Goal: Task Accomplishment & Management: Complete application form

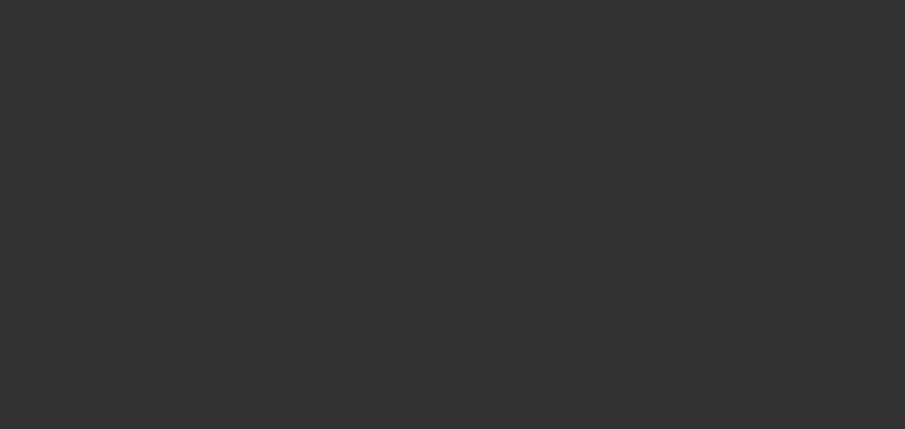
select select "0"
select select "2"
select select "0"
select select "6"
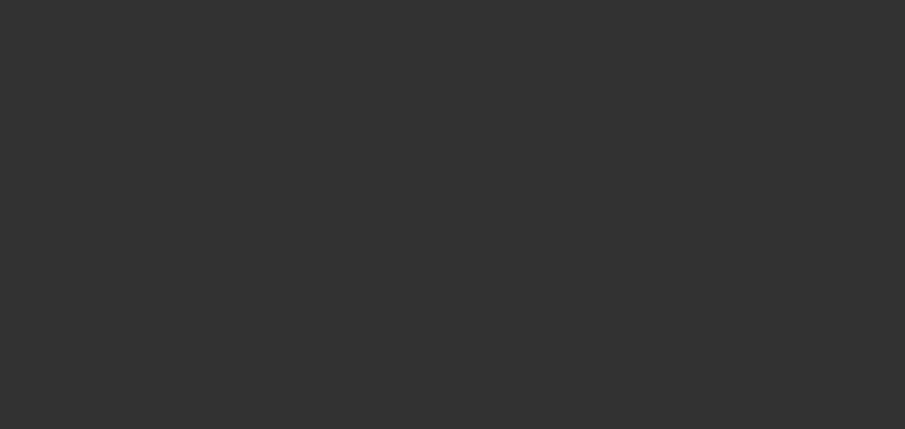
select select "0"
select select "2"
select select "0.1"
select select "4"
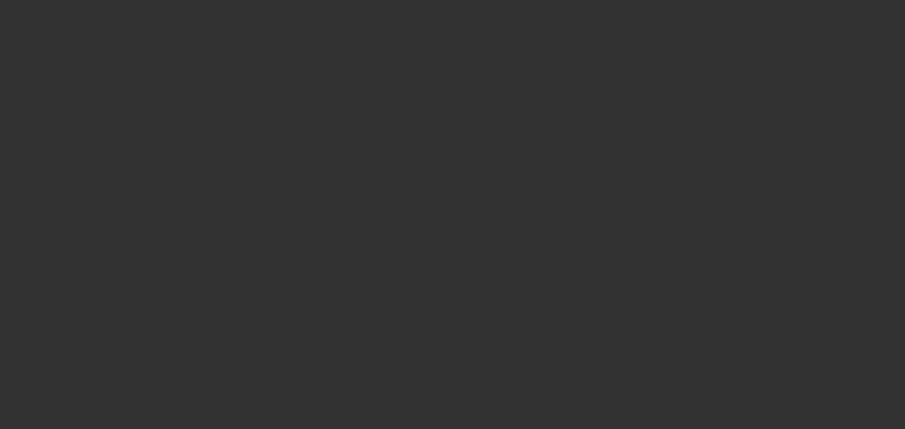
select select "0"
select select "2"
select select "0"
select select "6"
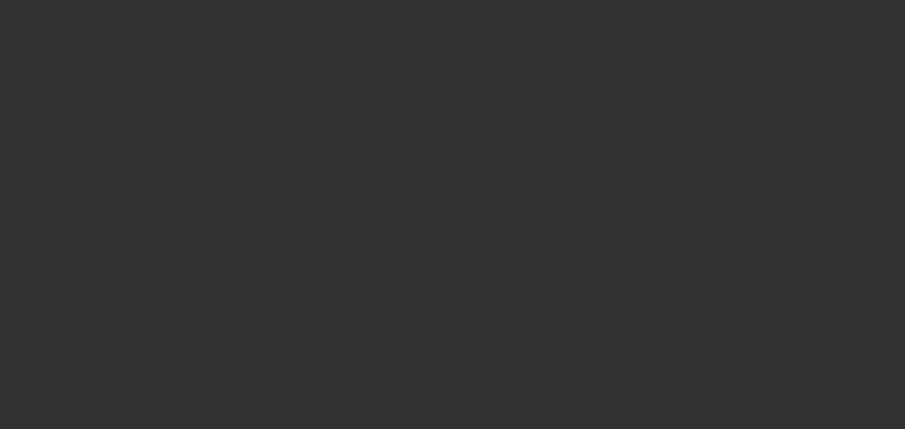
select select "0"
select select "2"
select select "0"
select select "6"
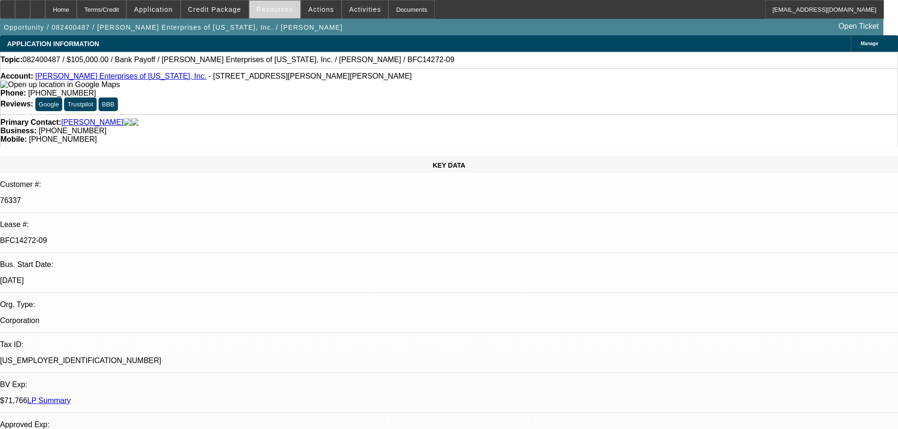
click at [275, 4] on span at bounding box center [274, 9] width 51 height 23
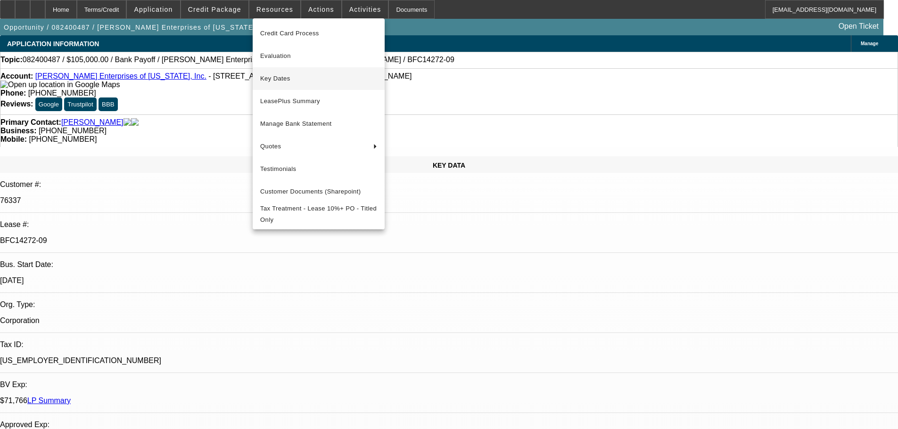
click at [261, 77] on span "Key Dates" at bounding box center [318, 78] width 117 height 11
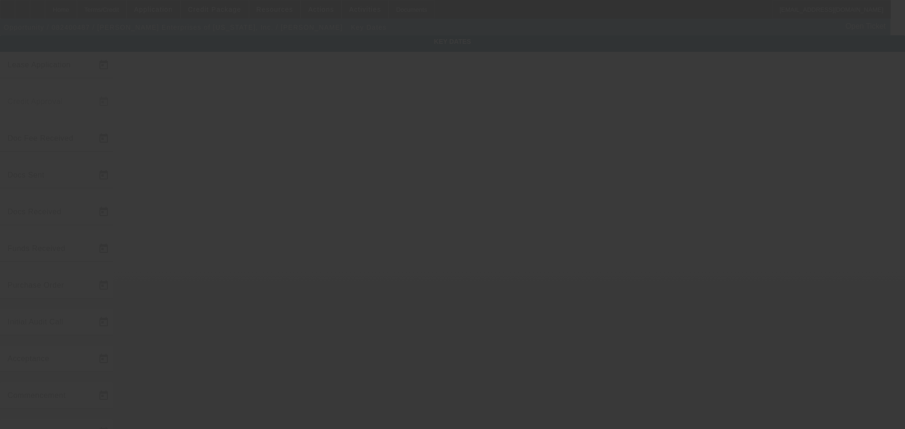
type input "[DATE]"
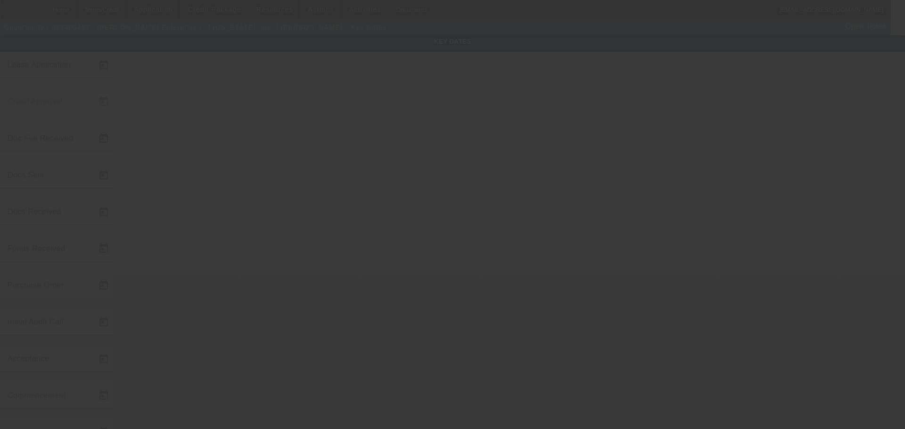
type input "[DATE]"
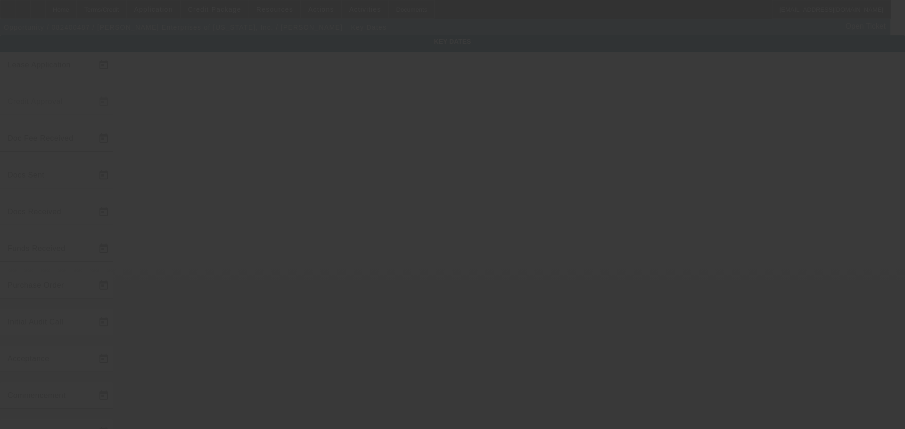
type input "[DATE]"
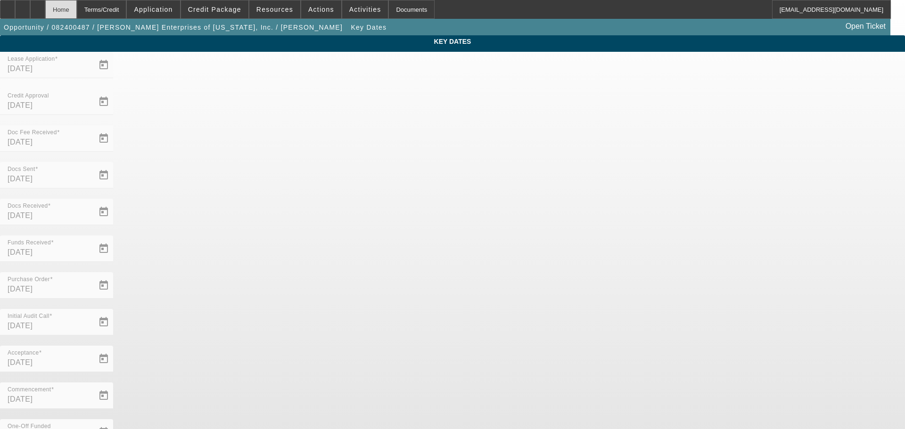
click at [77, 5] on div "Home" at bounding box center [61, 9] width 32 height 19
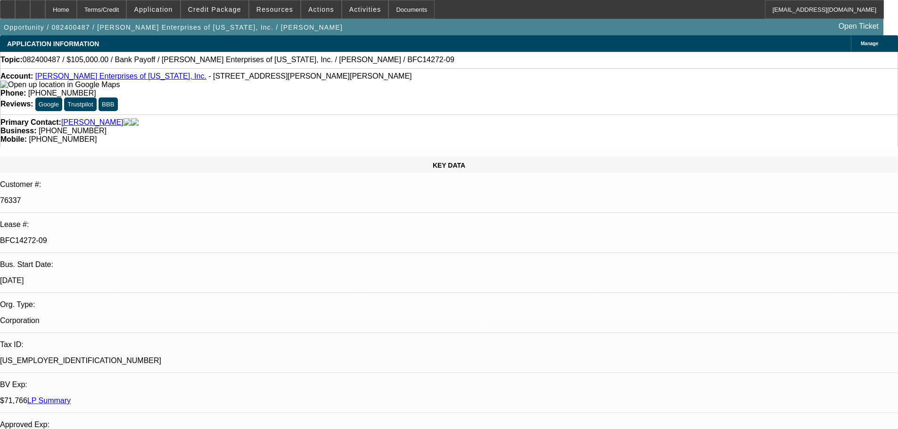
select select "0"
select select "2"
select select "0"
select select "6"
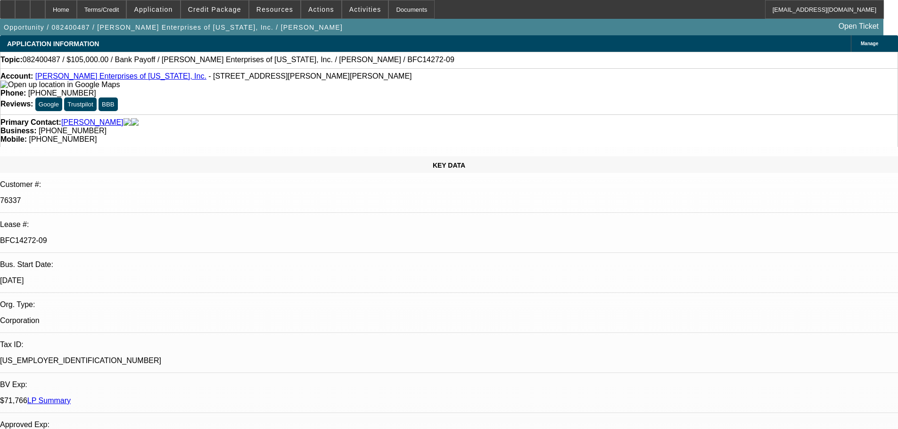
select select "0"
select select "2"
select select "0.1"
select select "4"
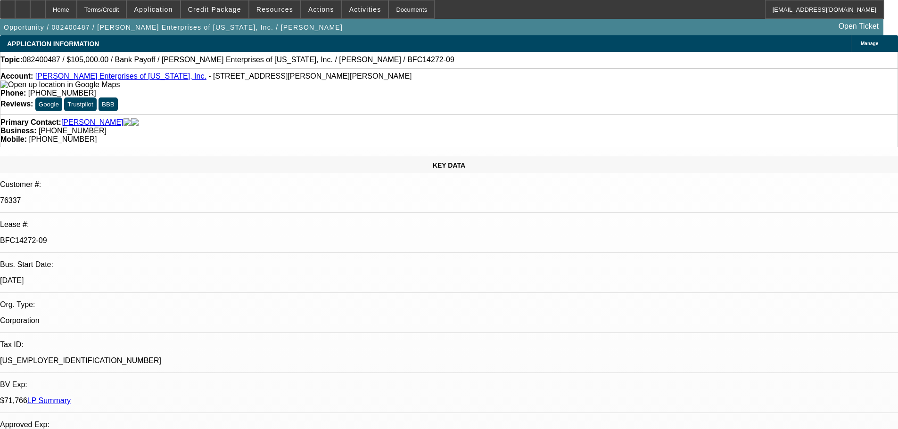
select select "0"
select select "2"
select select "0"
select select "6"
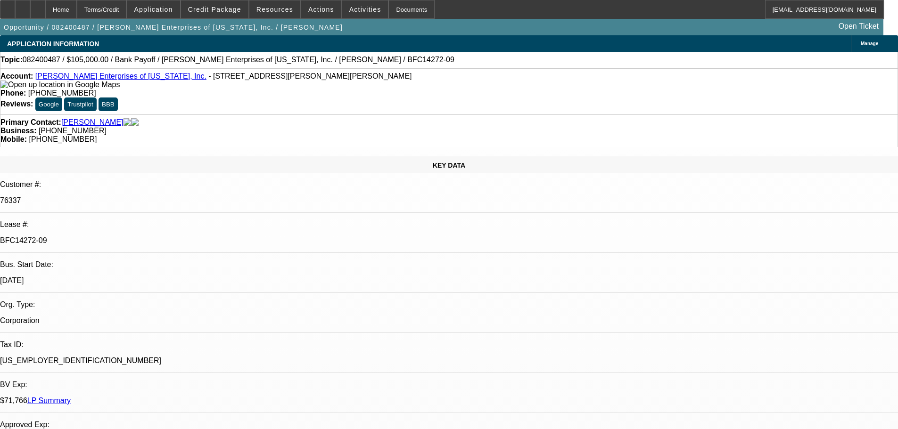
select select "0"
select select "2"
select select "0"
select select "6"
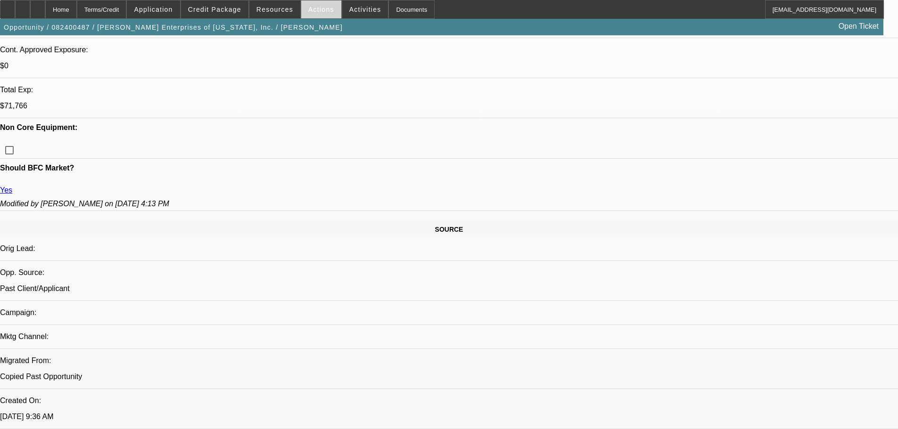
scroll to position [236, 0]
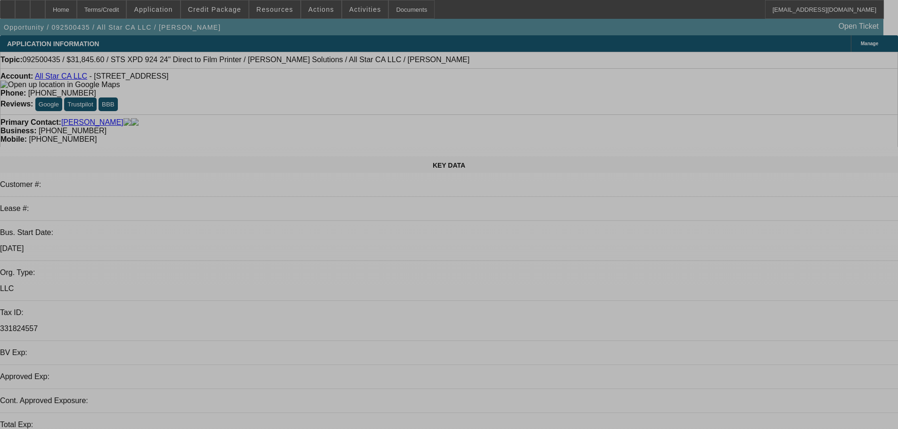
select select "0"
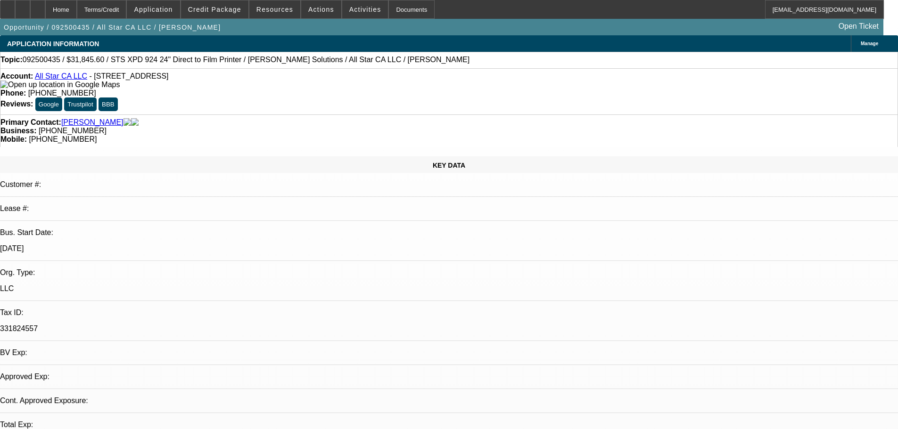
select select "2"
select select "0.1"
select select "4"
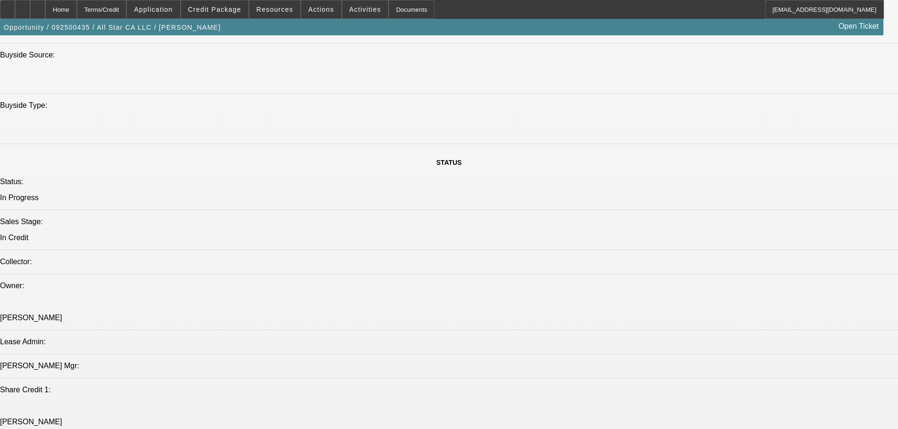
scroll to position [1037, 0]
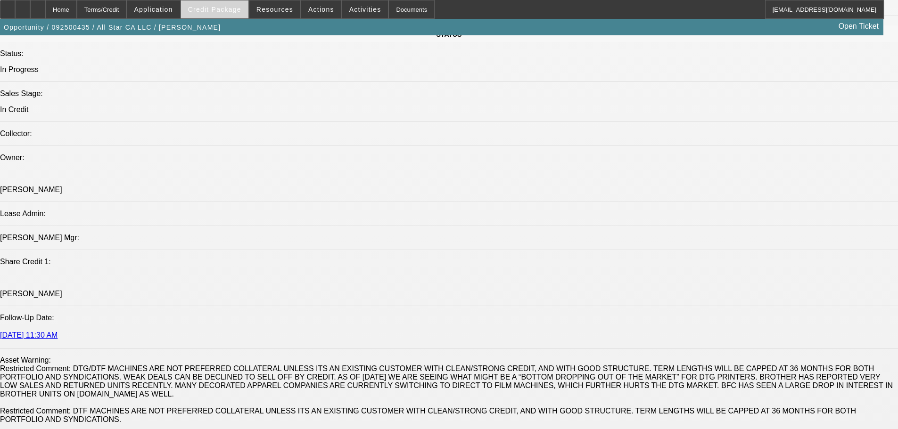
click at [238, 12] on span "Credit Package" at bounding box center [214, 10] width 53 height 8
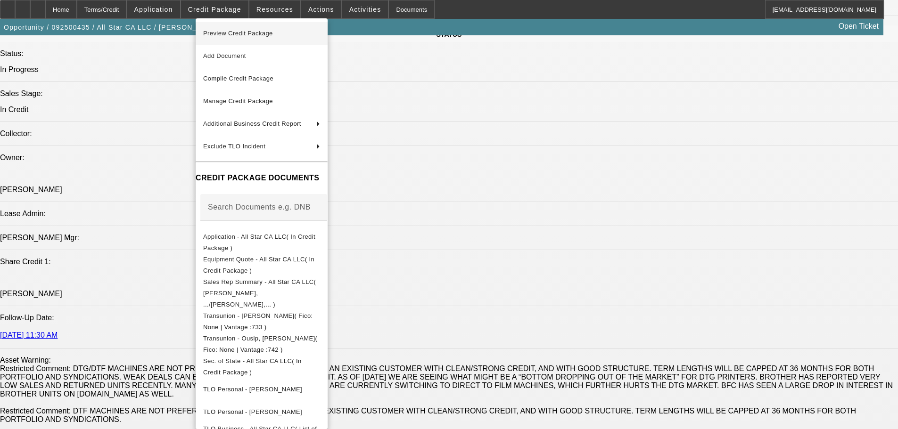
click at [238, 34] on span "Preview Credit Package" at bounding box center [238, 33] width 70 height 7
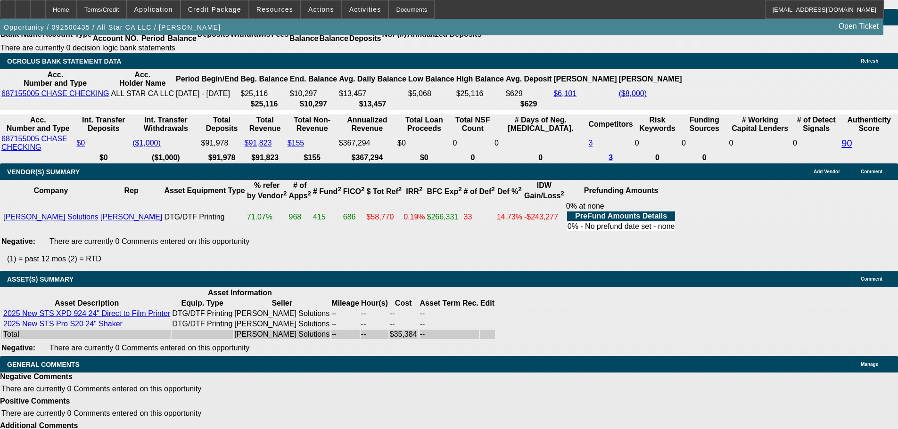
scroll to position [1787, 0]
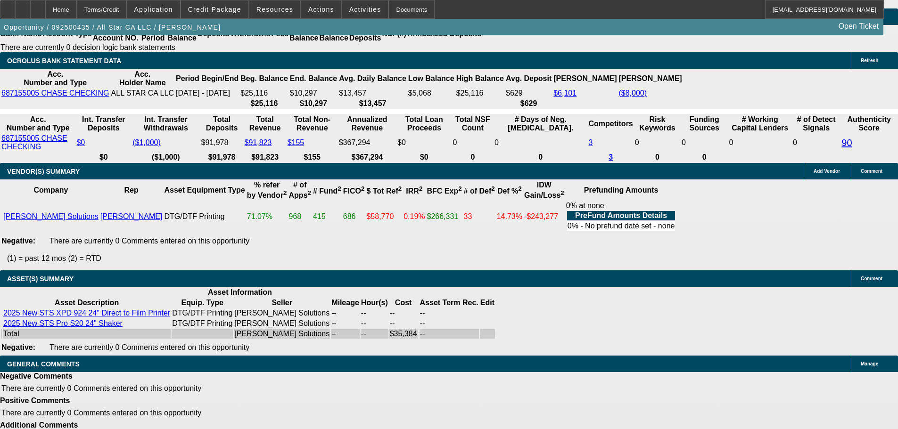
select select "4"
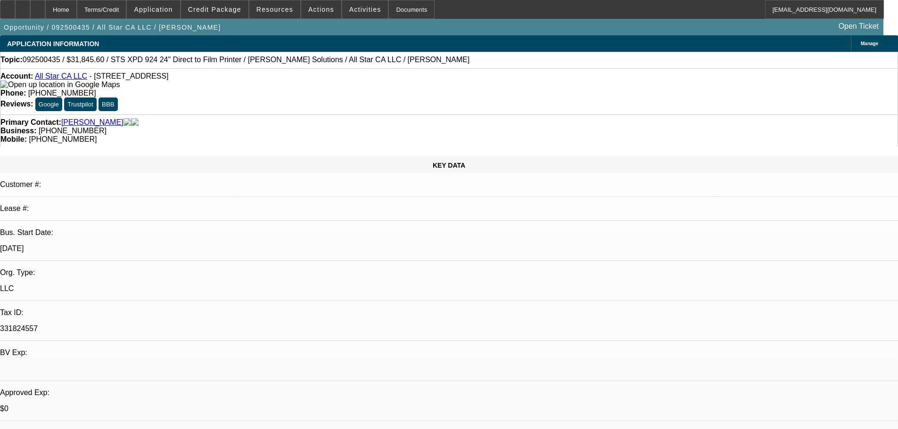
type textarea "LESS YEAR IN BIZ LOOKING AT POOR COLLATERAL- PASS"
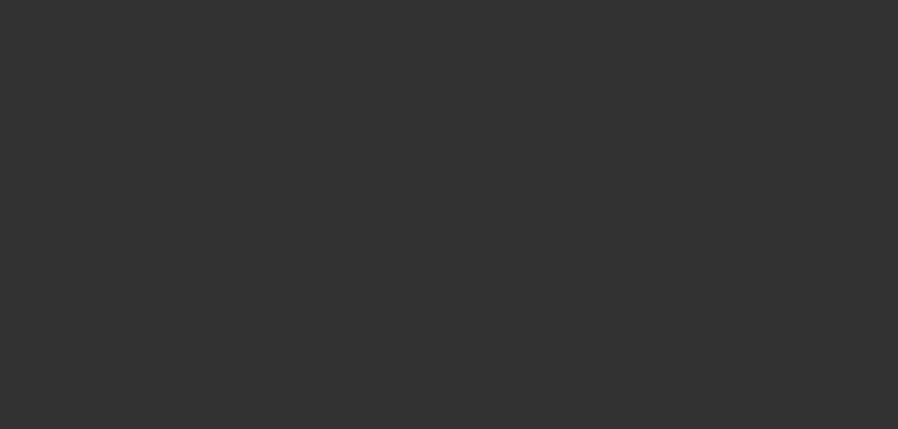
select select "0"
select select "2"
select select "0.1"
select select "4"
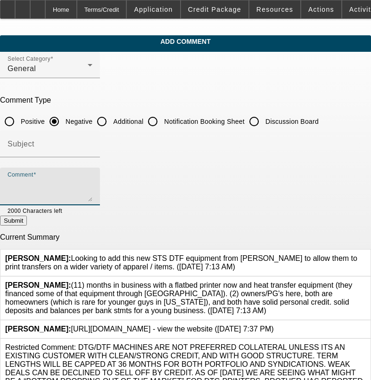
click at [86, 181] on textarea "Comment" at bounding box center [50, 190] width 85 height 23
click at [92, 186] on textarea "Comment" at bounding box center [50, 190] width 85 height 23
click at [92, 182] on textarea "BASICALLY A START UP LOOKING AT WEAKE COLLATERAL, 4K DEAL AIR" at bounding box center [50, 190] width 85 height 23
click at [92, 184] on textarea "BASICALLY A START UP LOOKING AT WEAKER COLLATERAL, 4K DEAL AIR" at bounding box center [50, 190] width 85 height 23
type textarea "BASICALLY A START UP UNDER YEAR IN BIZ LOOKING AT WEAKER COLLATERAL, 4K DEAL AIR"
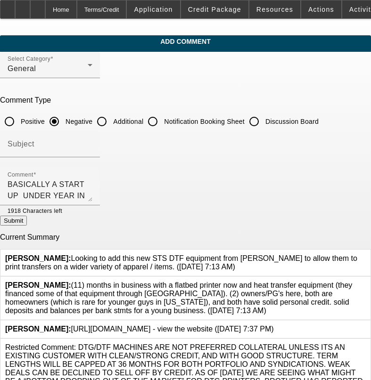
click at [27, 223] on button "Submit" at bounding box center [13, 221] width 27 height 10
